Goal: Use online tool/utility: Utilize a website feature to perform a specific function

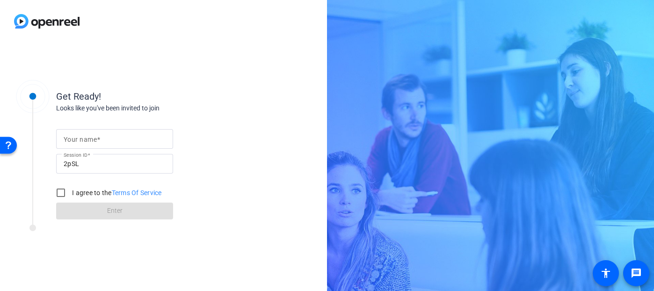
click at [98, 136] on span at bounding box center [98, 139] width 3 height 7
click at [98, 135] on input "Your name" at bounding box center [115, 138] width 102 height 11
type input "[PERSON_NAME]"
click at [57, 192] on input "I agree to the Terms Of Service" at bounding box center [60, 192] width 19 height 19
checkbox input "true"
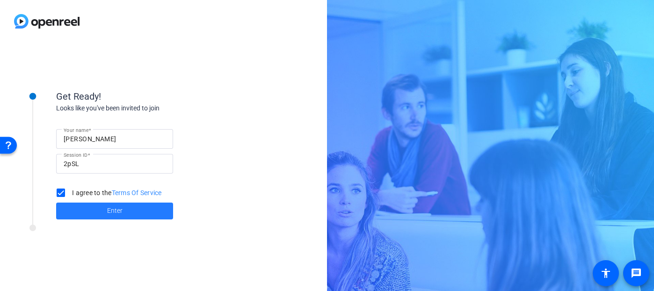
click at [109, 210] on span "Enter" at bounding box center [114, 211] width 15 height 10
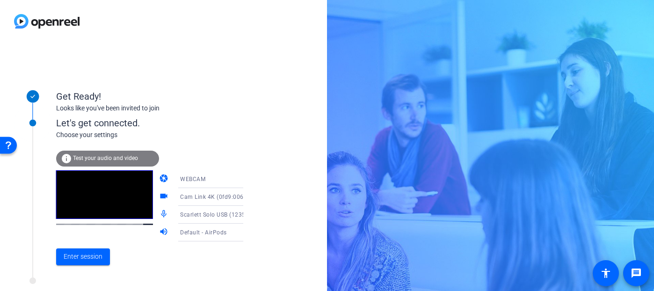
click at [247, 178] on icon at bounding box center [252, 179] width 11 height 11
click at [243, 140] on div at bounding box center [327, 145] width 654 height 291
click at [77, 261] on span "Enter session" at bounding box center [83, 257] width 39 height 10
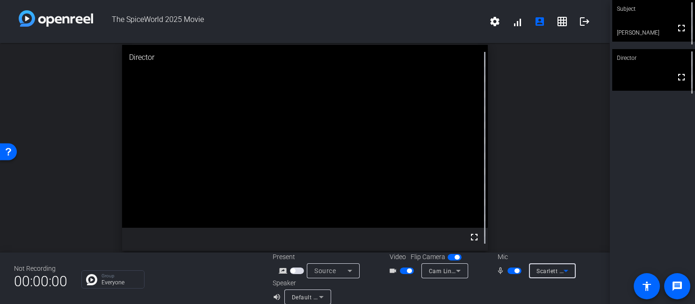
click at [566, 273] on icon at bounding box center [565, 270] width 11 height 11
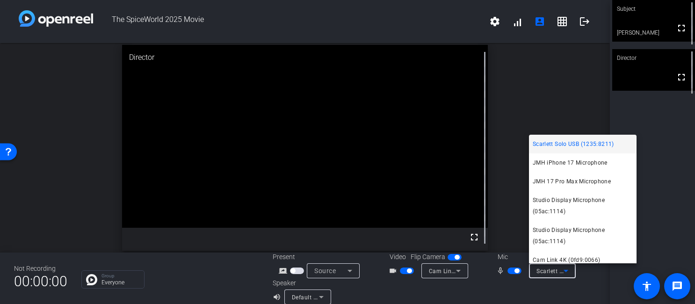
click at [660, 181] on div at bounding box center [347, 152] width 695 height 304
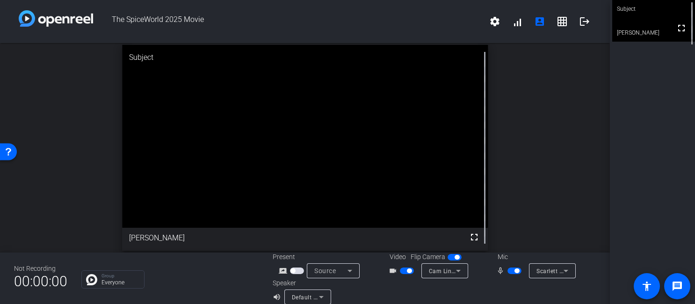
click at [143, 58] on div "Subject" at bounding box center [305, 57] width 366 height 25
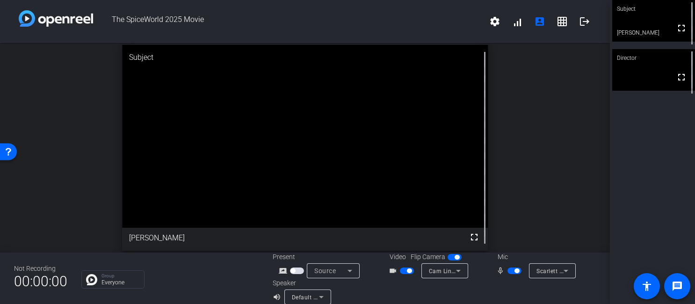
scroll to position [11, 0]
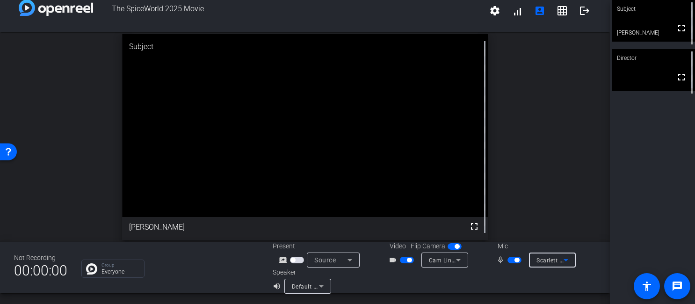
click at [557, 258] on span "Scarlett Solo USB (1235:8211)" at bounding box center [577, 259] width 83 height 7
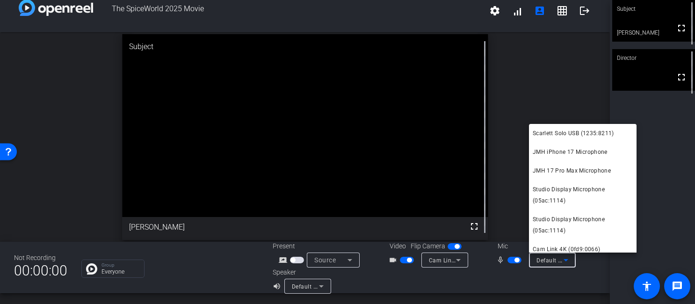
click at [537, 53] on div at bounding box center [347, 152] width 695 height 304
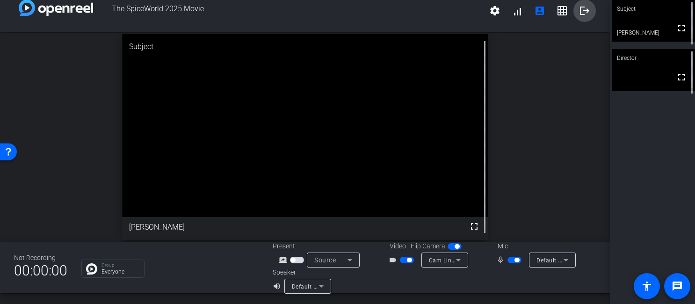
click at [584, 13] on mat-icon "logout" at bounding box center [584, 10] width 11 height 11
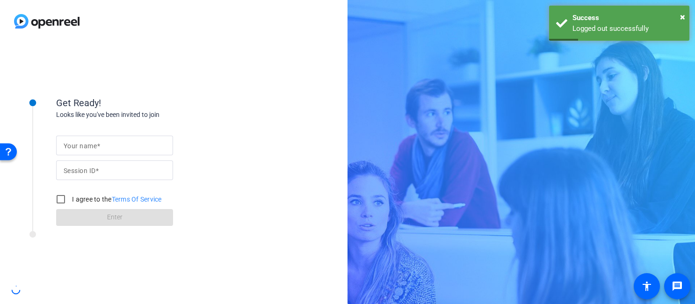
click at [128, 140] on input "Your name" at bounding box center [115, 145] width 102 height 11
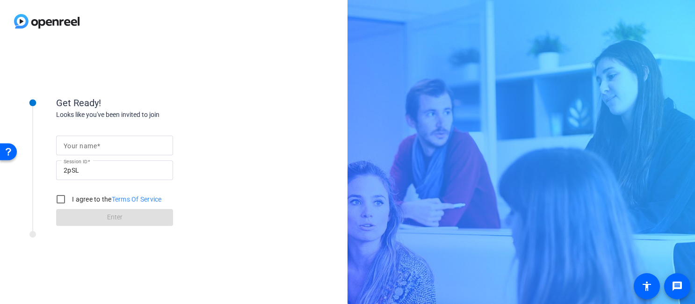
click at [88, 148] on mat-label "Your name" at bounding box center [80, 145] width 33 height 7
click at [88, 148] on input "Your name" at bounding box center [115, 145] width 102 height 11
type input "[PERSON_NAME]"
click at [61, 198] on input "I agree to the Terms Of Service" at bounding box center [60, 199] width 19 height 19
checkbox input "true"
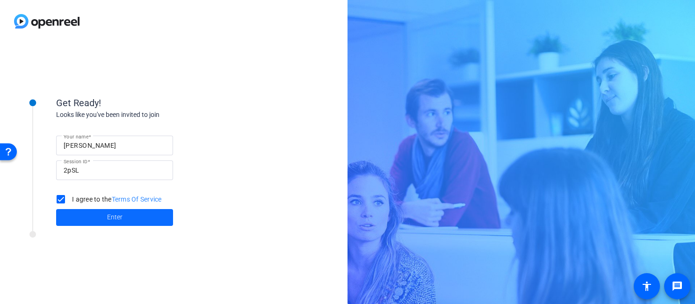
click at [101, 217] on span at bounding box center [114, 217] width 117 height 22
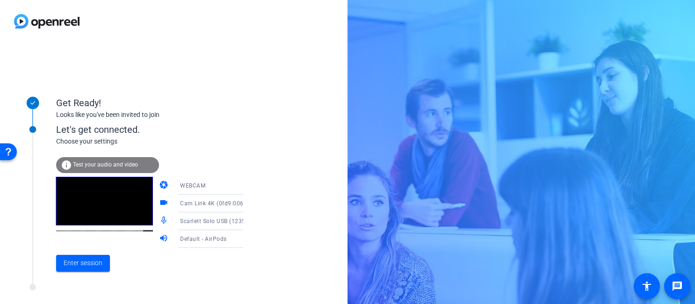
click at [250, 222] on icon at bounding box center [252, 221] width 5 height 2
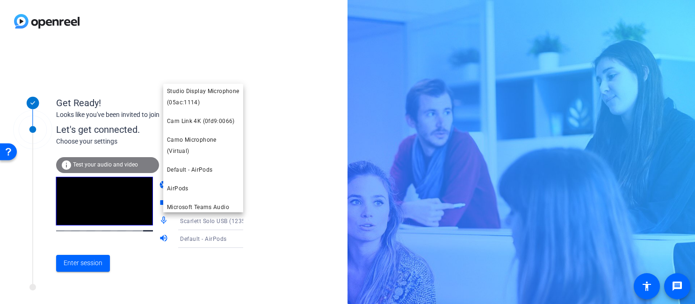
scroll to position [123, 0]
click at [195, 122] on span "Cam Link 4K (0fd9:0066)" at bounding box center [201, 120] width 68 height 11
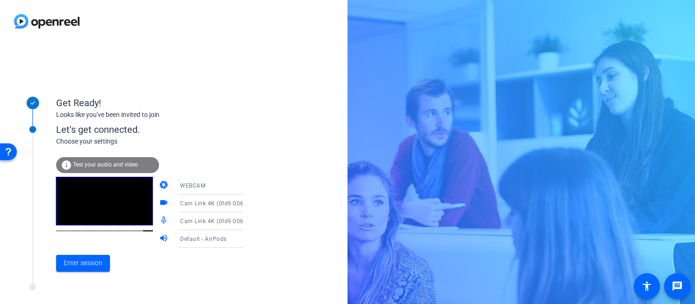
click at [250, 221] on icon at bounding box center [252, 221] width 5 height 2
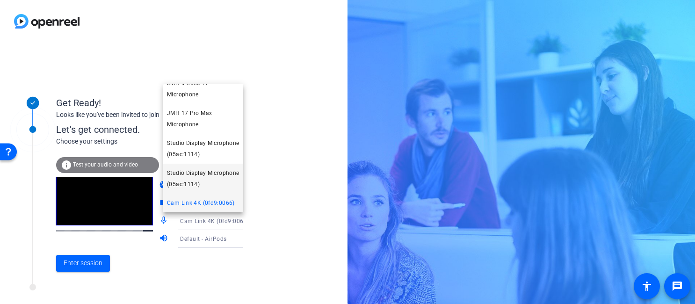
scroll to position [0, 0]
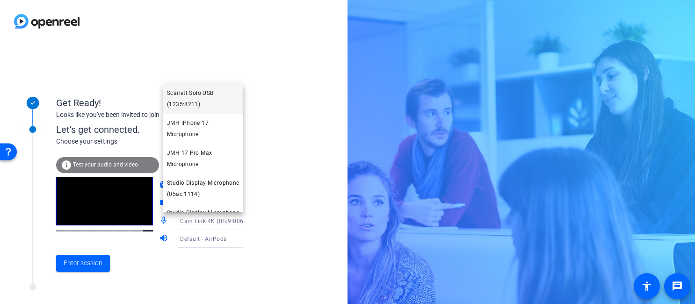
click at [202, 98] on span "Scarlett Solo USB (1235:8211)" at bounding box center [203, 98] width 72 height 22
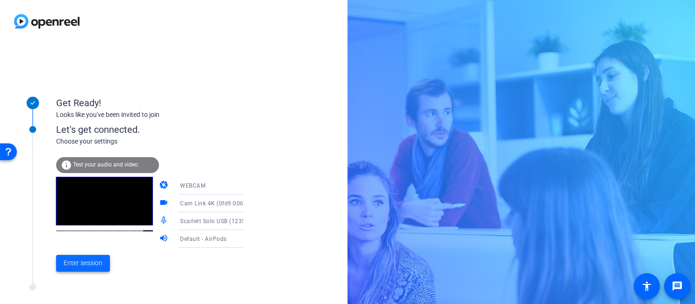
click at [81, 264] on span "Enter session" at bounding box center [83, 263] width 39 height 10
